Goal: Information Seeking & Learning: Learn about a topic

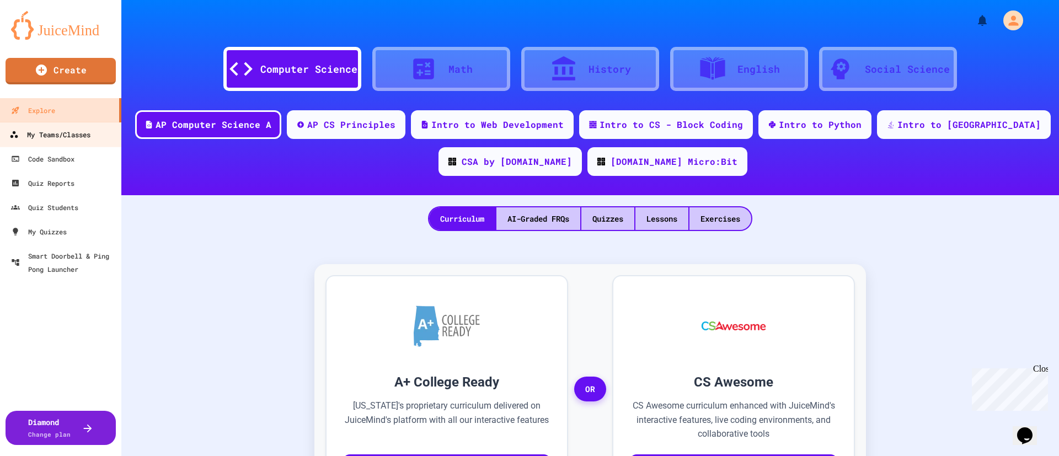
click at [60, 132] on div "My Teams/Classes" at bounding box center [49, 135] width 81 height 14
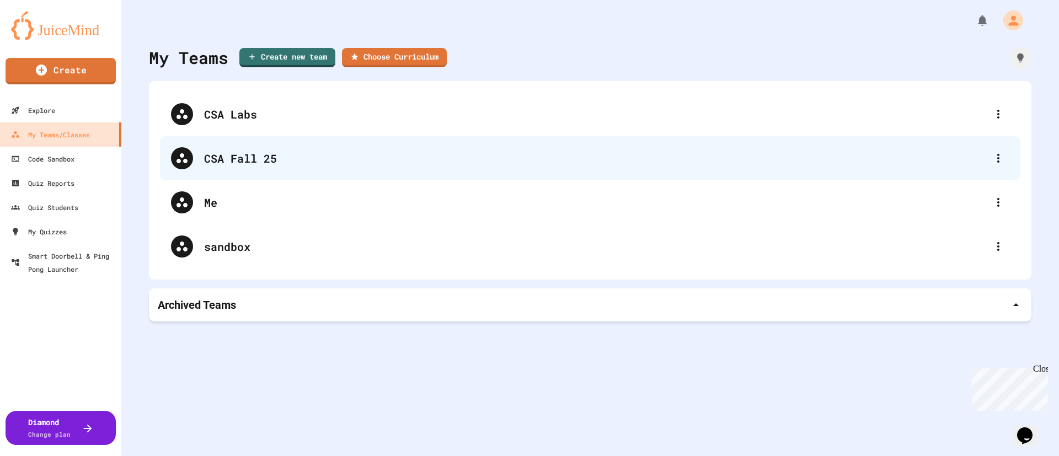
click at [247, 160] on div "CSA Fall 25" at bounding box center [595, 158] width 783 height 17
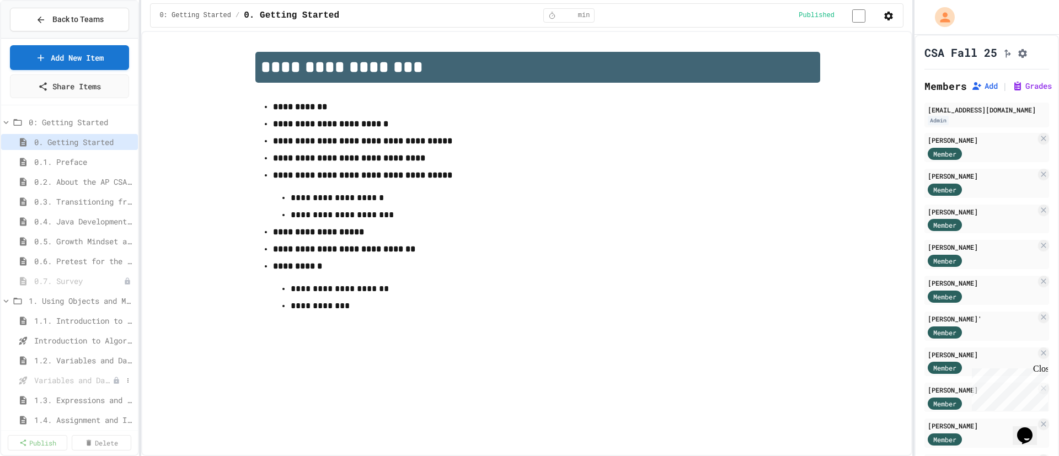
click at [62, 381] on span "Variables and Data Types - Quiz" at bounding box center [73, 381] width 78 height 12
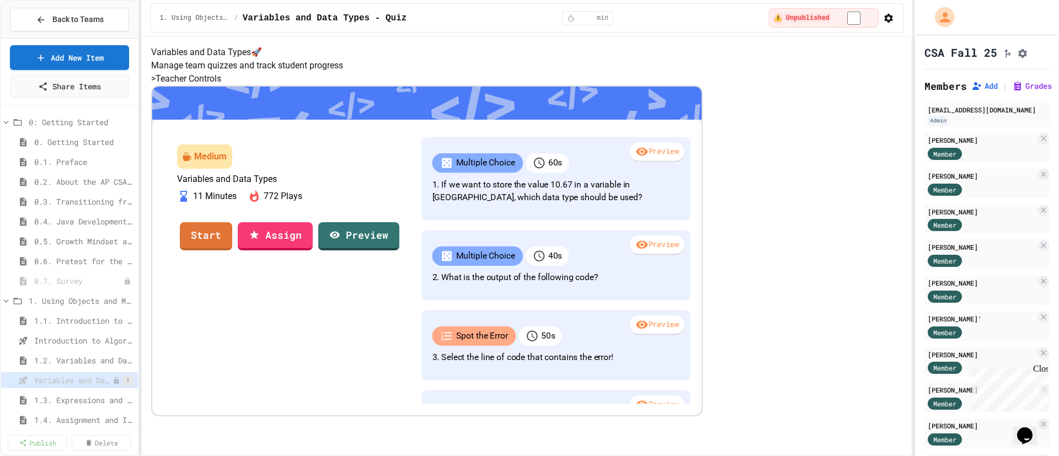
click at [127, 384] on button at bounding box center [127, 380] width 11 height 11
click at [95, 417] on button "Publish" at bounding box center [98, 417] width 70 height 20
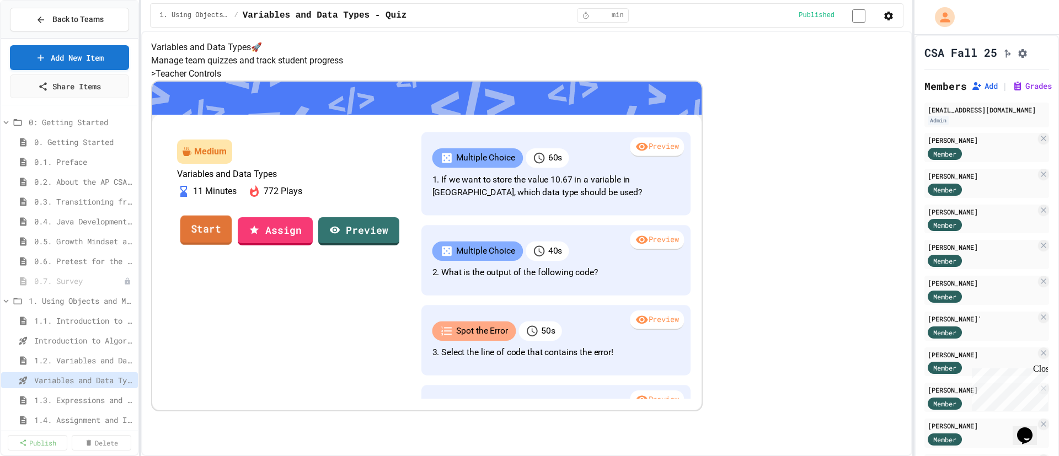
click at [232, 245] on link "Start" at bounding box center [206, 230] width 52 height 30
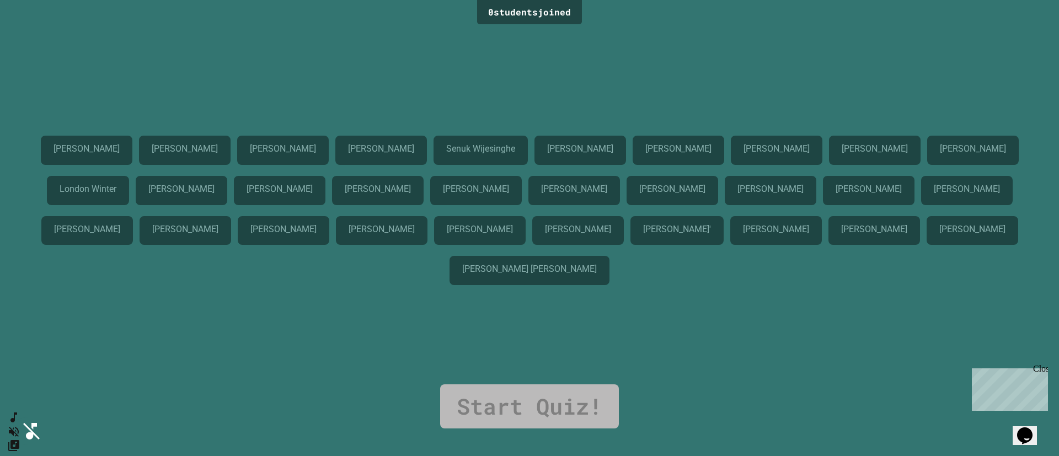
click at [17, 424] on icon "Mute music" at bounding box center [12, 432] width 16 height 16
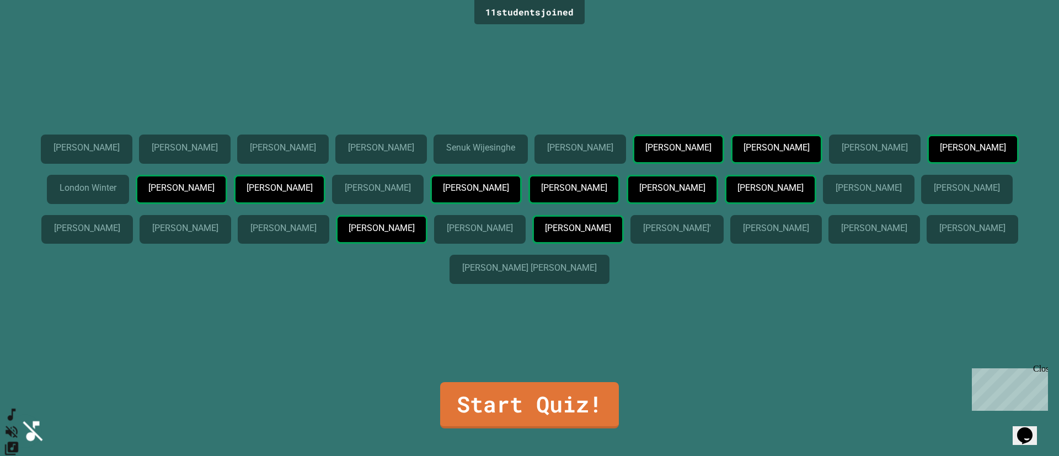
click at [20, 423] on button "SpeedDial basic example" at bounding box center [12, 415] width 16 height 17
click at [18, 426] on icon "Unmute music" at bounding box center [12, 432] width 12 height 12
click at [558, 405] on link "Start Quiz!" at bounding box center [530, 404] width 174 height 49
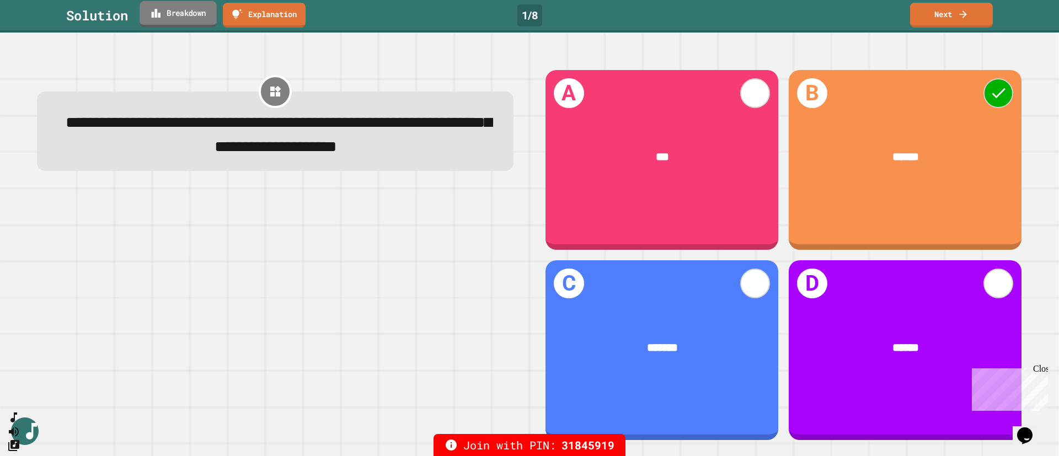
click at [183, 23] on link "Breakdown" at bounding box center [178, 14] width 77 height 26
click at [945, 18] on link "Next" at bounding box center [952, 14] width 82 height 26
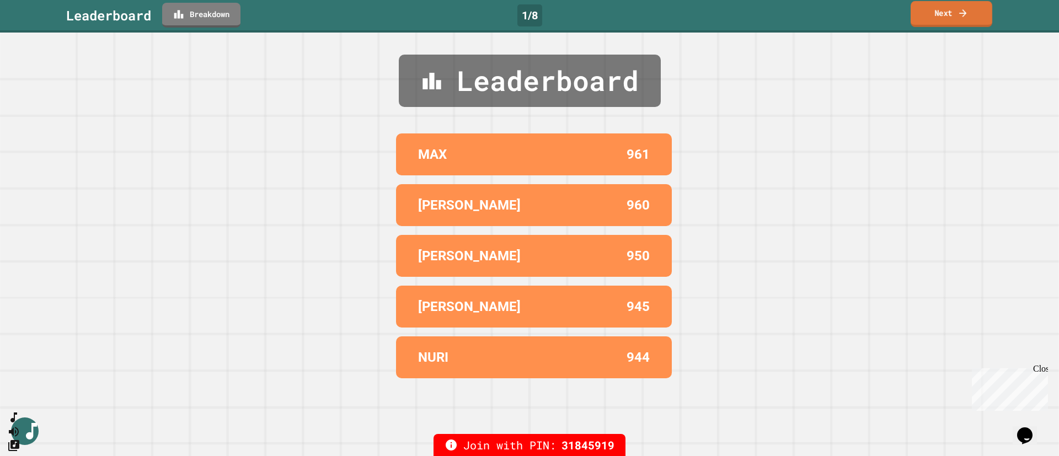
click at [947, 14] on link "Next" at bounding box center [952, 14] width 82 height 26
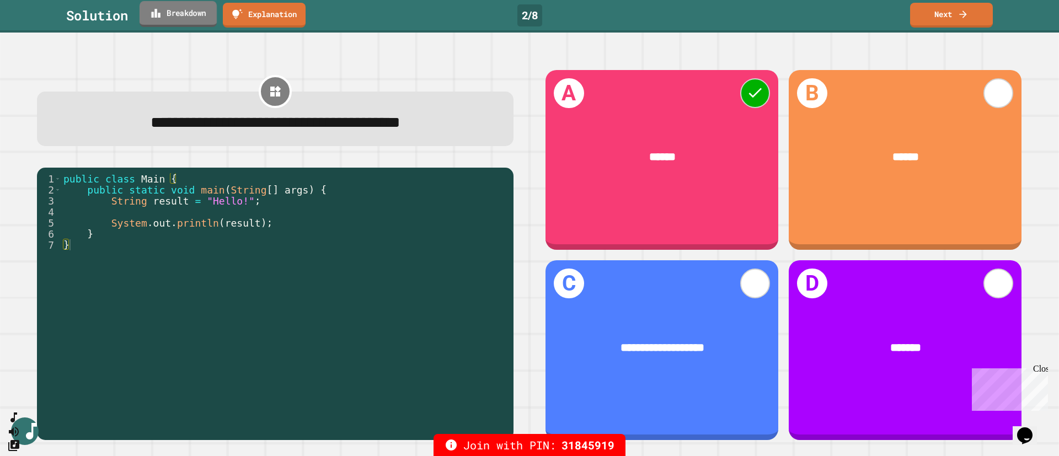
click at [173, 22] on link "Breakdown" at bounding box center [178, 14] width 77 height 26
click at [941, 17] on link "Next" at bounding box center [952, 14] width 82 height 26
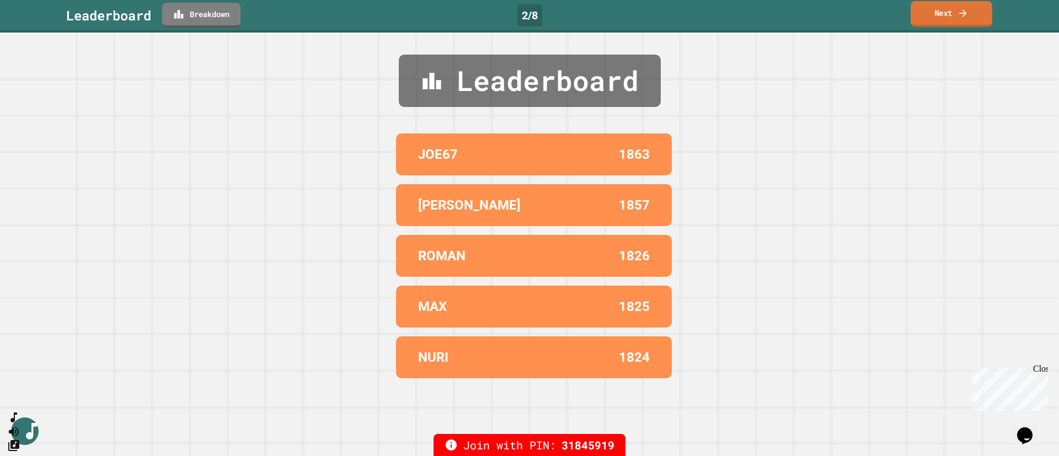
click at [948, 17] on link "Next" at bounding box center [952, 14] width 82 height 26
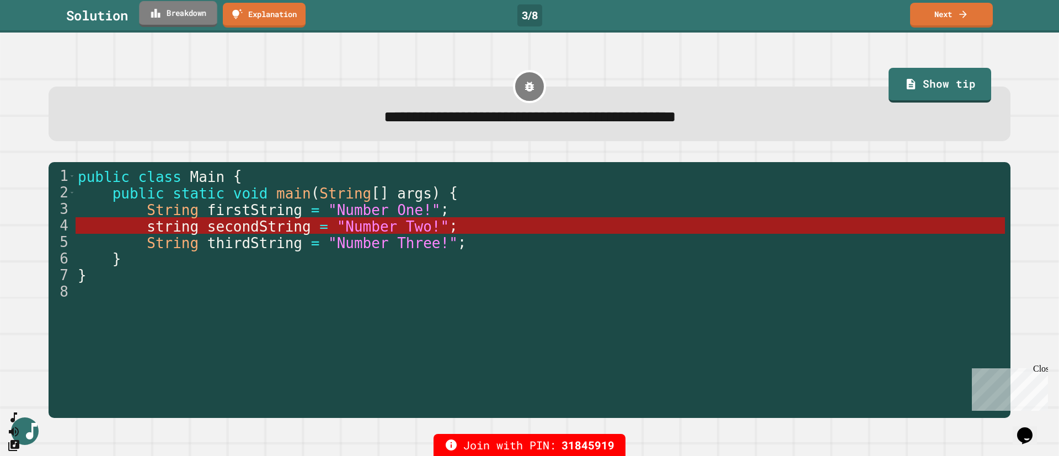
click at [193, 18] on link "Breakdown" at bounding box center [178, 14] width 78 height 26
click at [975, 17] on link "Next" at bounding box center [952, 14] width 82 height 26
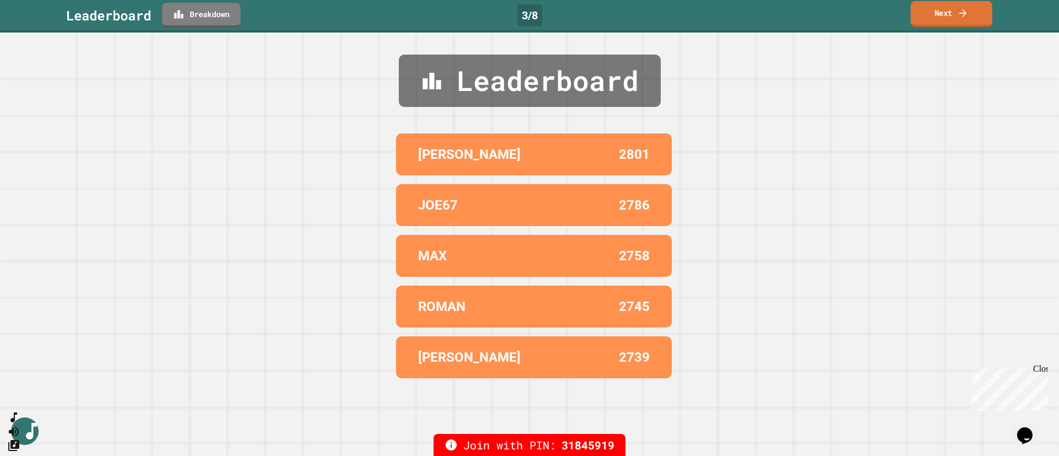
click at [932, 13] on link "Next" at bounding box center [952, 14] width 82 height 26
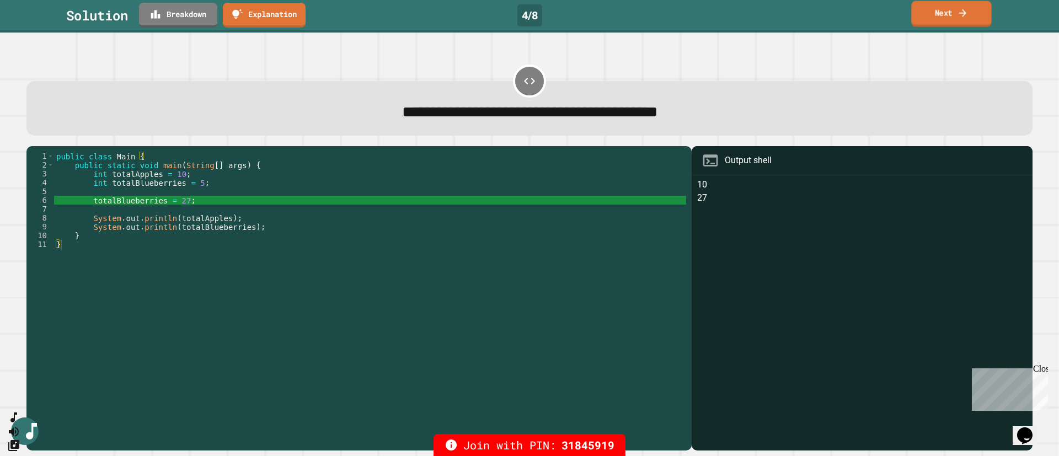
click at [951, 20] on link "Next" at bounding box center [951, 14] width 80 height 26
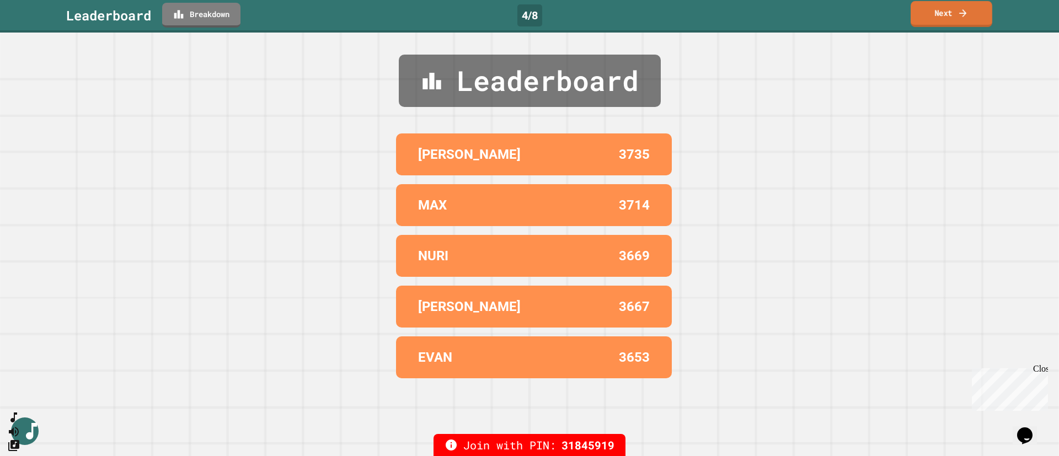
click at [943, 20] on link "Next" at bounding box center [952, 14] width 82 height 26
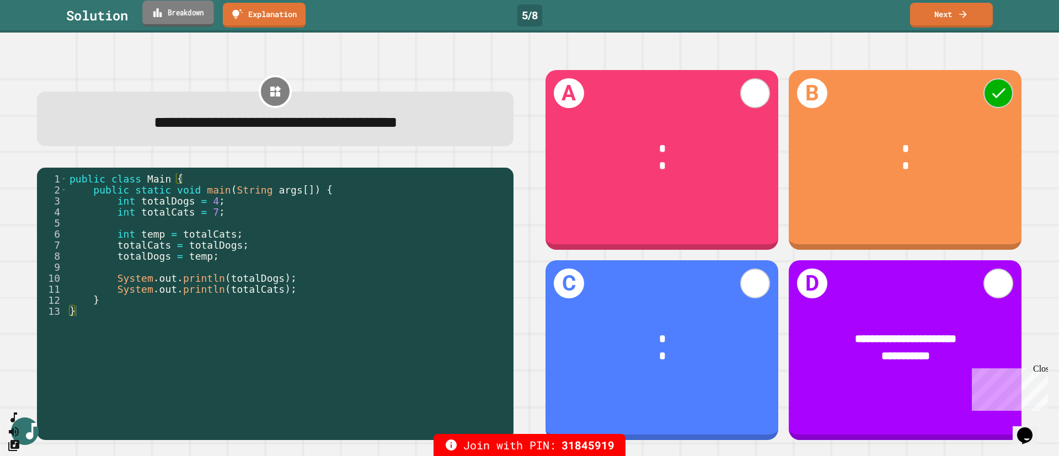
click at [194, 21] on link "Breakdown" at bounding box center [177, 14] width 71 height 26
click at [955, 19] on link "Next" at bounding box center [951, 14] width 81 height 26
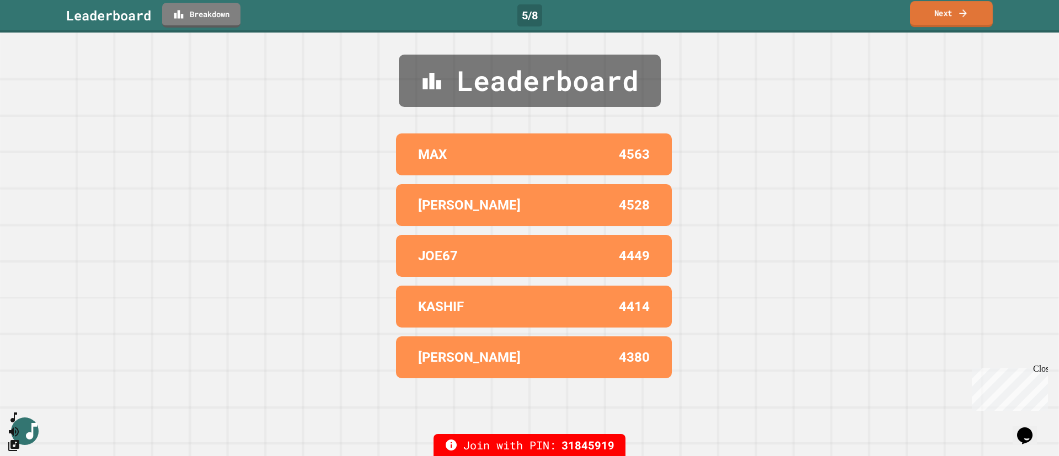
click at [950, 26] on link "Next" at bounding box center [951, 14] width 83 height 26
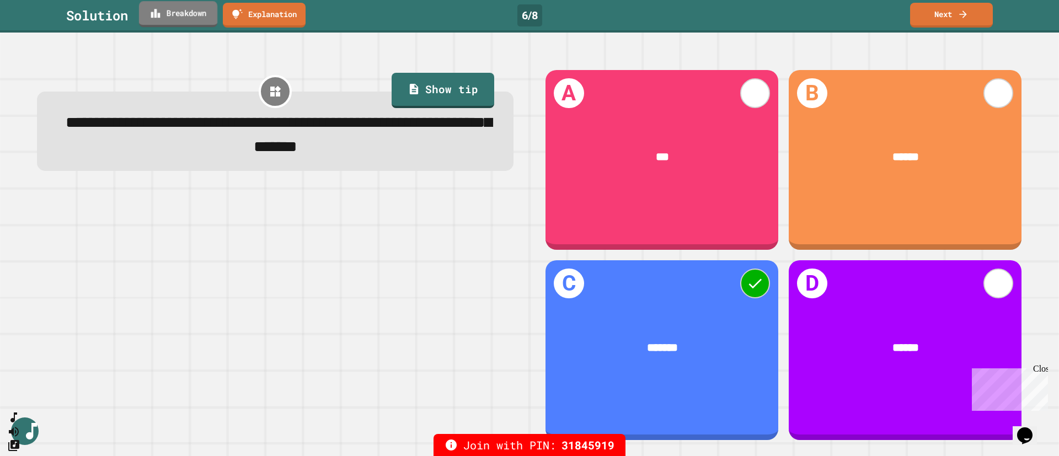
click at [185, 22] on link "Breakdown" at bounding box center [178, 14] width 78 height 26
click at [943, 18] on link "Next" at bounding box center [951, 14] width 80 height 26
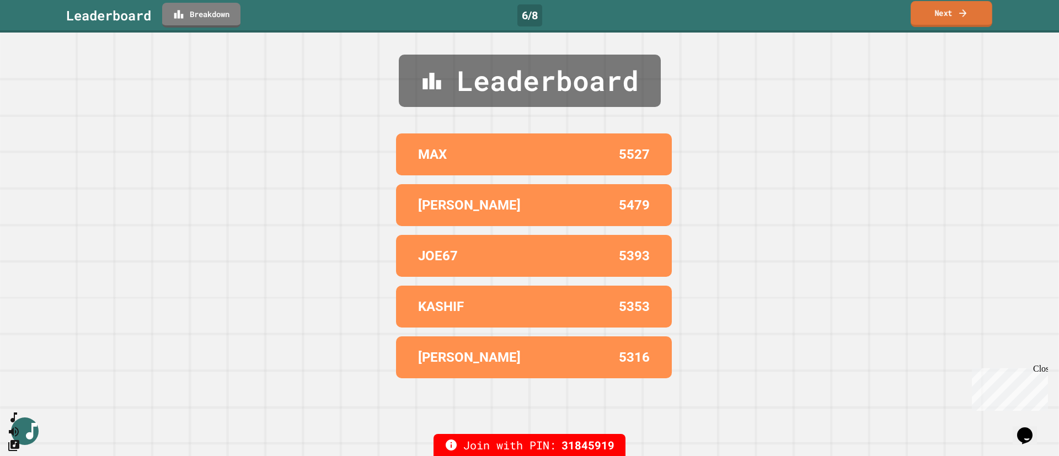
click at [941, 25] on link "Next" at bounding box center [952, 14] width 82 height 26
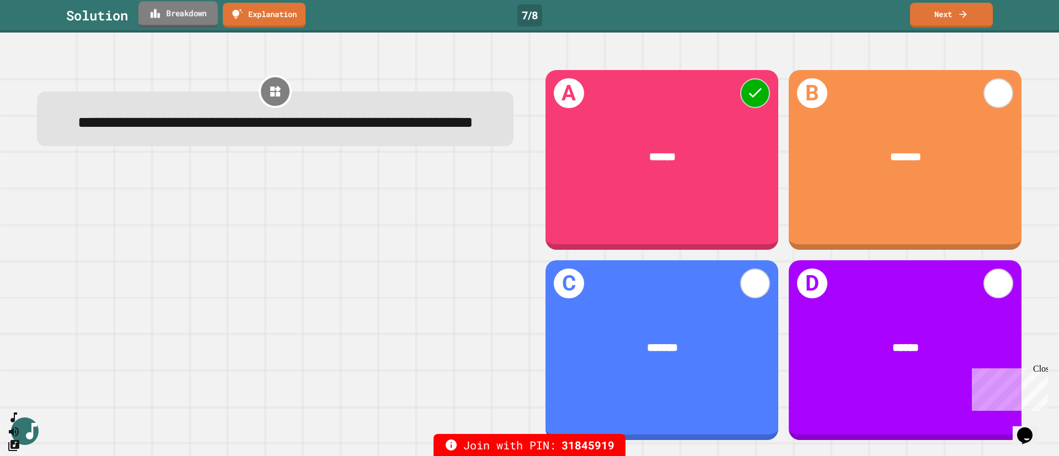
click at [191, 25] on link "Breakdown" at bounding box center [177, 14] width 79 height 26
click at [946, 14] on link "Next" at bounding box center [952, 14] width 84 height 26
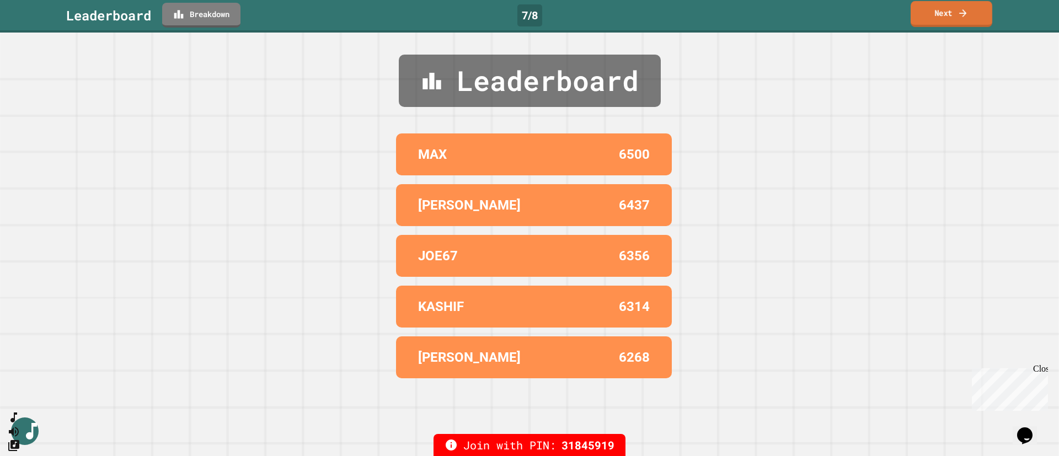
click at [958, 14] on icon at bounding box center [963, 13] width 11 height 12
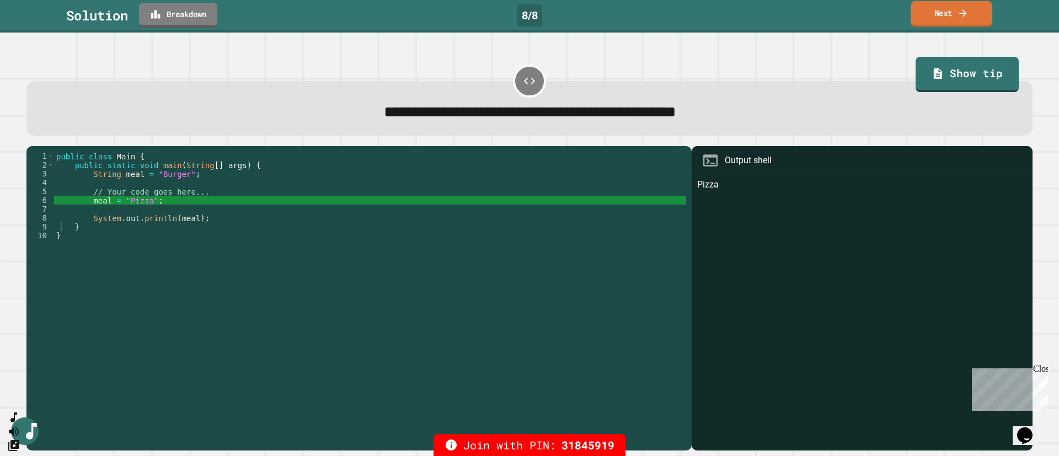
click at [953, 20] on link "Next" at bounding box center [952, 14] width 82 height 26
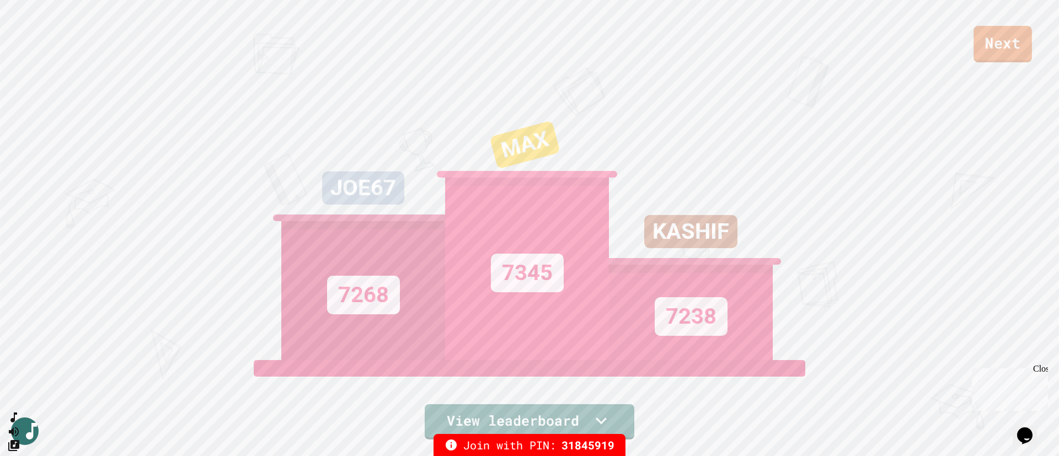
click at [986, 54] on link "Next" at bounding box center [1003, 44] width 58 height 36
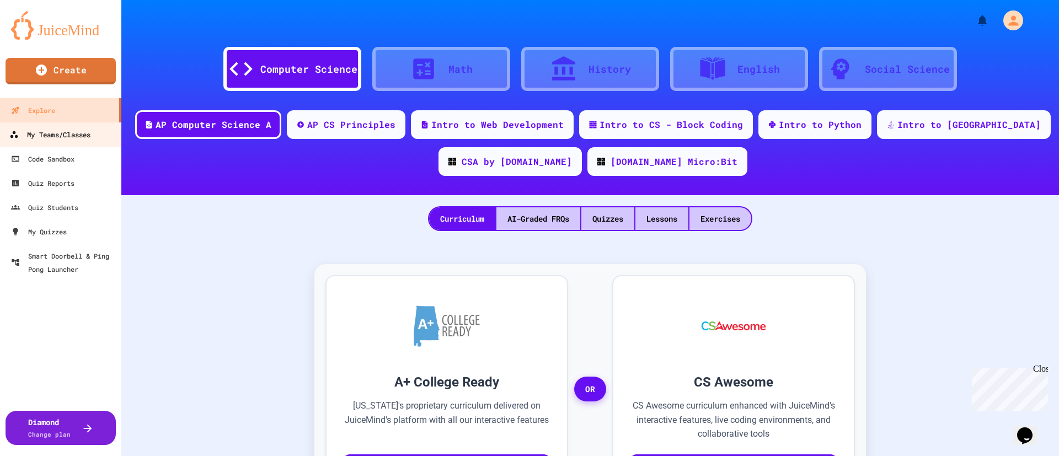
click at [52, 134] on div "My Teams/Classes" at bounding box center [49, 135] width 81 height 14
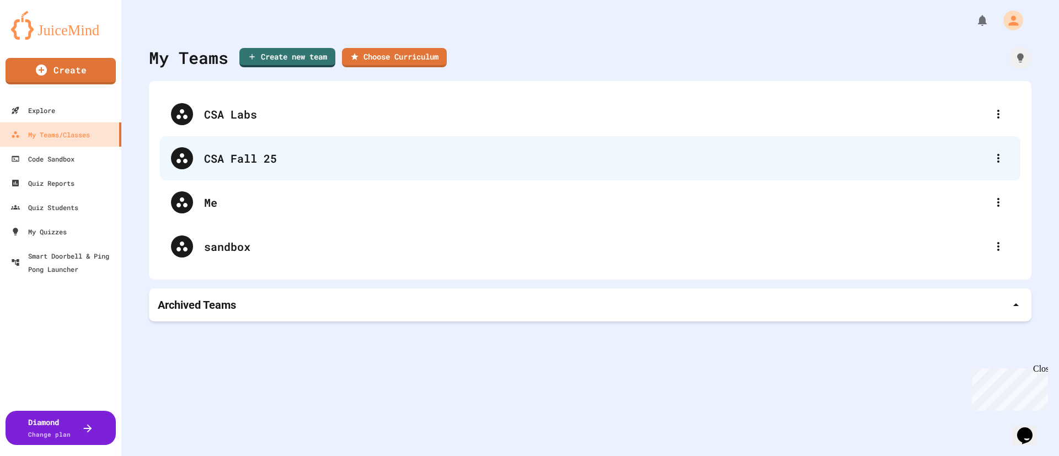
click at [257, 154] on div "CSA Fall 25" at bounding box center [595, 158] width 783 height 17
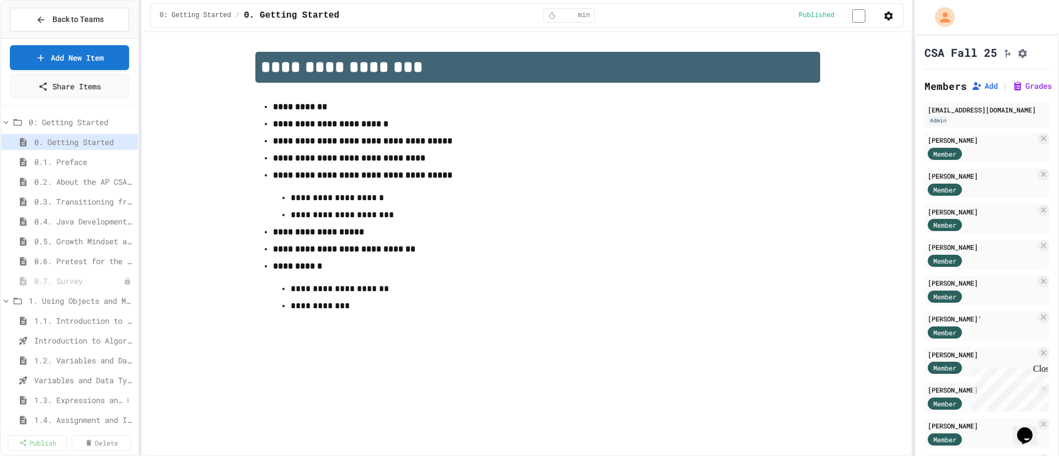
click at [77, 404] on span "1.3. Expressions and Output [New]" at bounding box center [78, 400] width 88 height 12
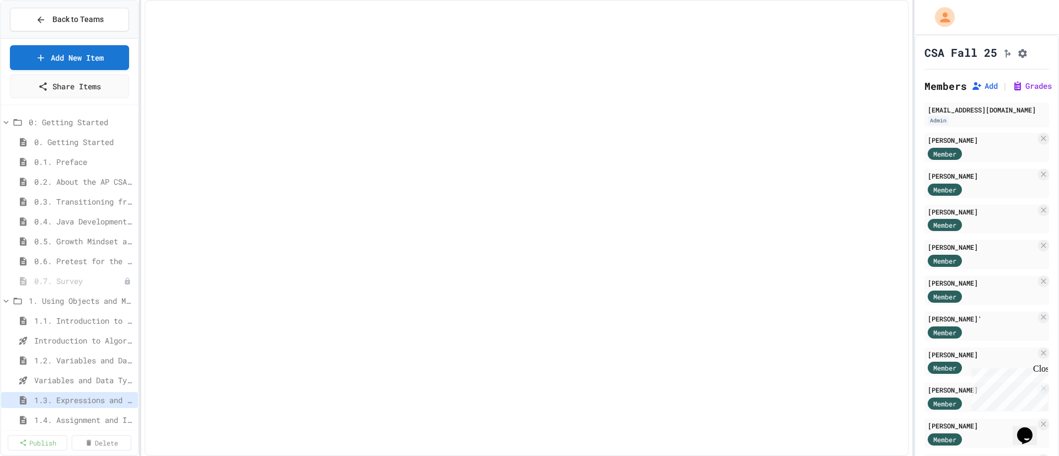
select select "***"
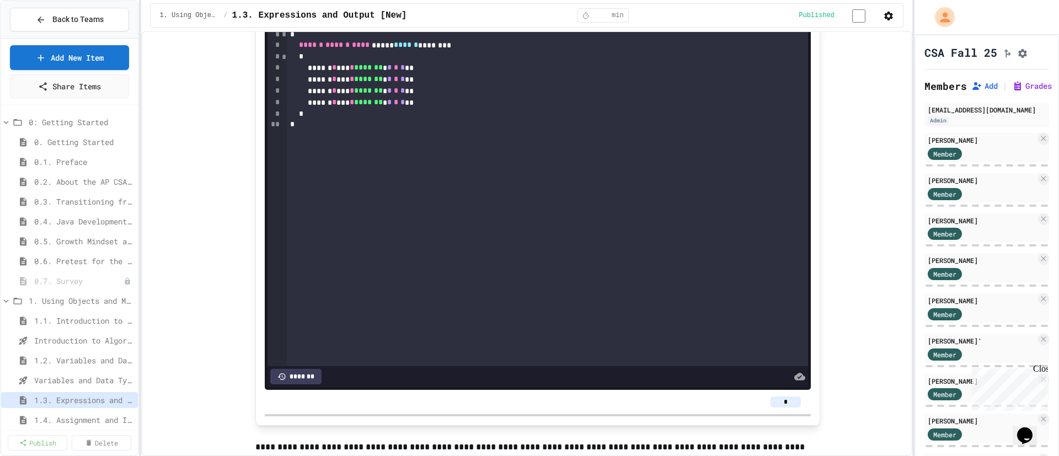
scroll to position [1792, 0]
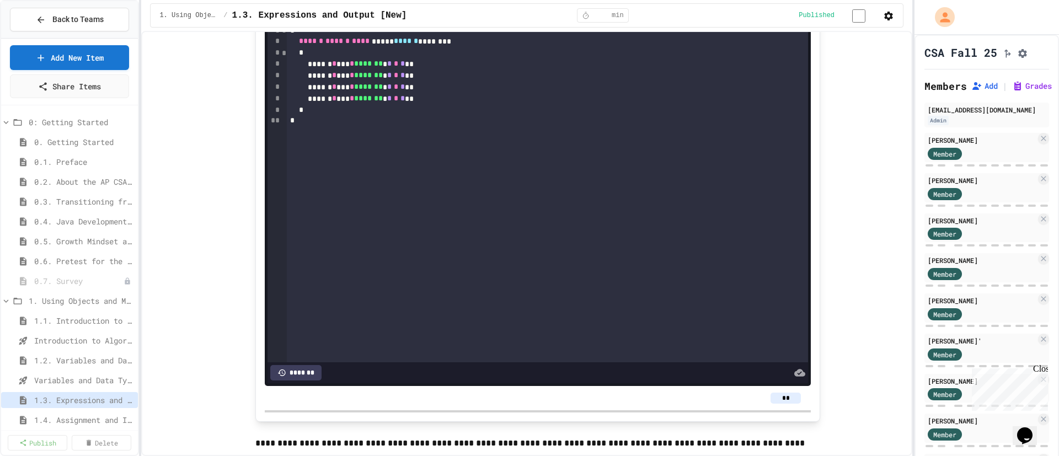
type input "**"
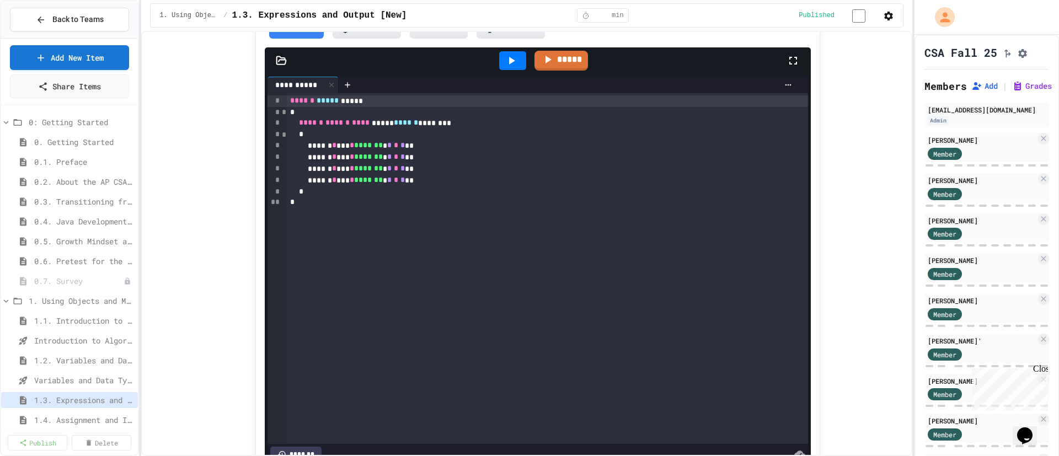
scroll to position [1689, 0]
